Goal: Entertainment & Leisure: Consume media (video, audio)

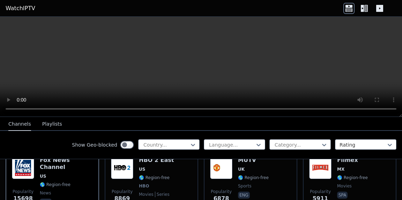
scroll to position [98, 0]
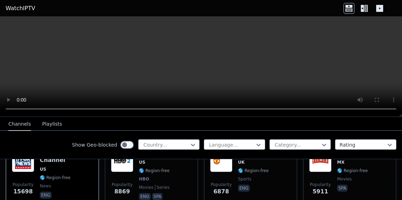
click at [189, 147] on icon at bounding box center [192, 144] width 7 height 7
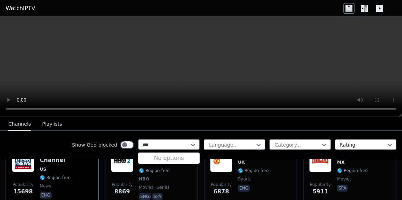
type input "***"
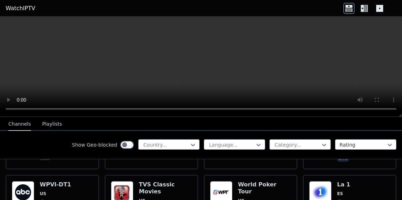
scroll to position [1175, 0]
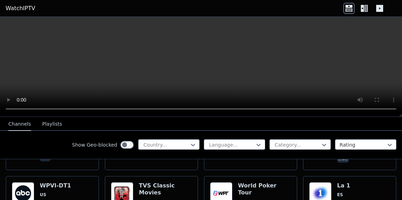
click at [191, 145] on icon at bounding box center [193, 145] width 4 height 2
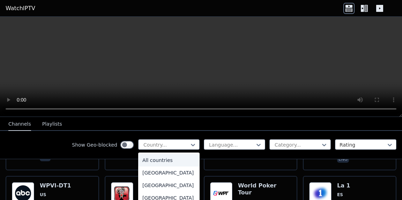
type input "*"
type input "***"
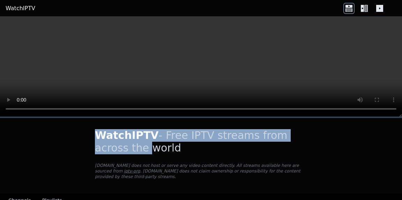
drag, startPoint x: 359, startPoint y: 134, endPoint x: 359, endPoint y: 78, distance: 55.8
click at [359, 78] on div "WatchIPTV - Free IPTV streams from across the world [DOMAIN_NAME] does not host…" at bounding box center [201, 108] width 402 height 183
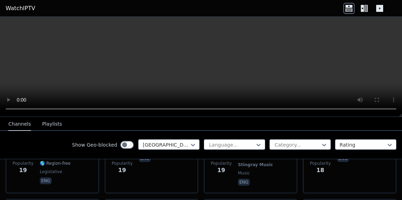
scroll to position [1990, 0]
click at [321, 145] on icon at bounding box center [324, 144] width 7 height 7
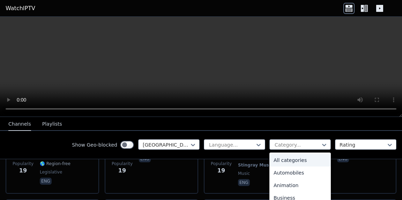
click at [304, 163] on div "All categories" at bounding box center [299, 160] width 61 height 13
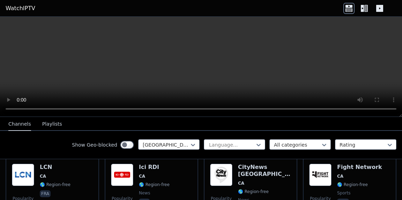
scroll to position [70, 0]
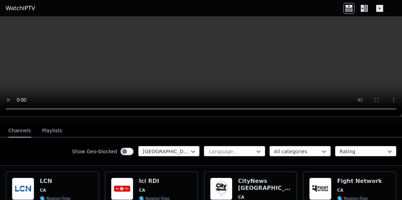
click at [268, 194] on span "CA" at bounding box center [264, 197] width 53 height 6
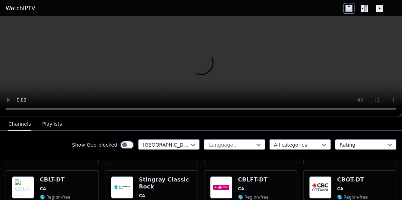
scroll to position [279, 0]
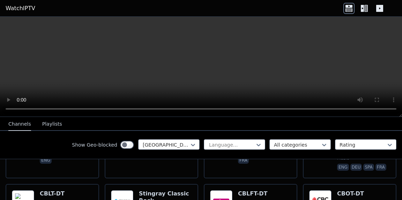
click at [249, 200] on span "CA" at bounding box center [253, 203] width 31 height 6
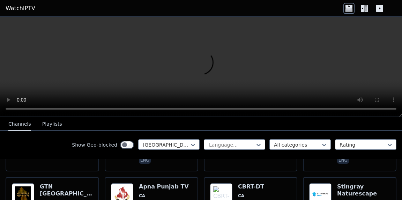
scroll to position [1089, 0]
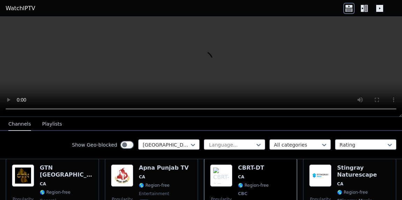
scroll to position [1117, 0]
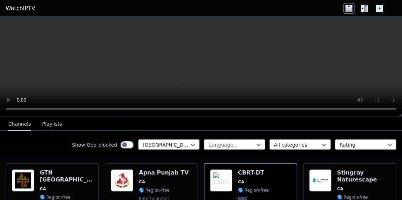
click at [123, 140] on div "Show Geo-blocked" at bounding box center [103, 144] width 62 height 11
click at [189, 146] on icon at bounding box center [192, 144] width 7 height 7
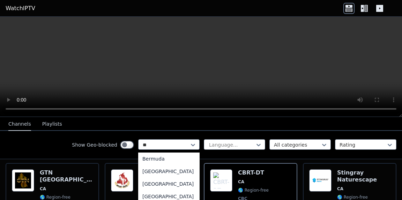
scroll to position [0, 0]
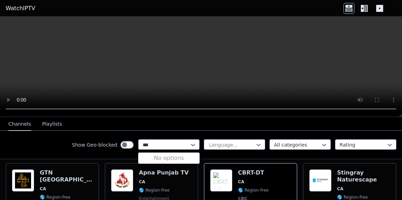
type input "***"
